Goal: Feedback & Contribution: Submit feedback/report problem

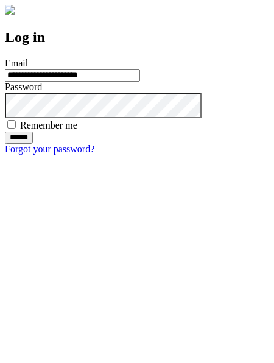
type input "**********"
click at [33, 144] on input "******" at bounding box center [19, 138] width 28 height 12
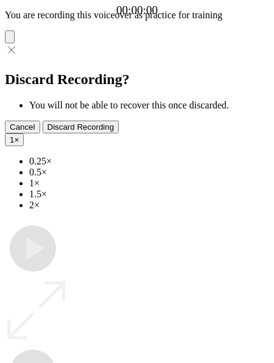
type input "**********"
